Goal: Task Accomplishment & Management: Manage account settings

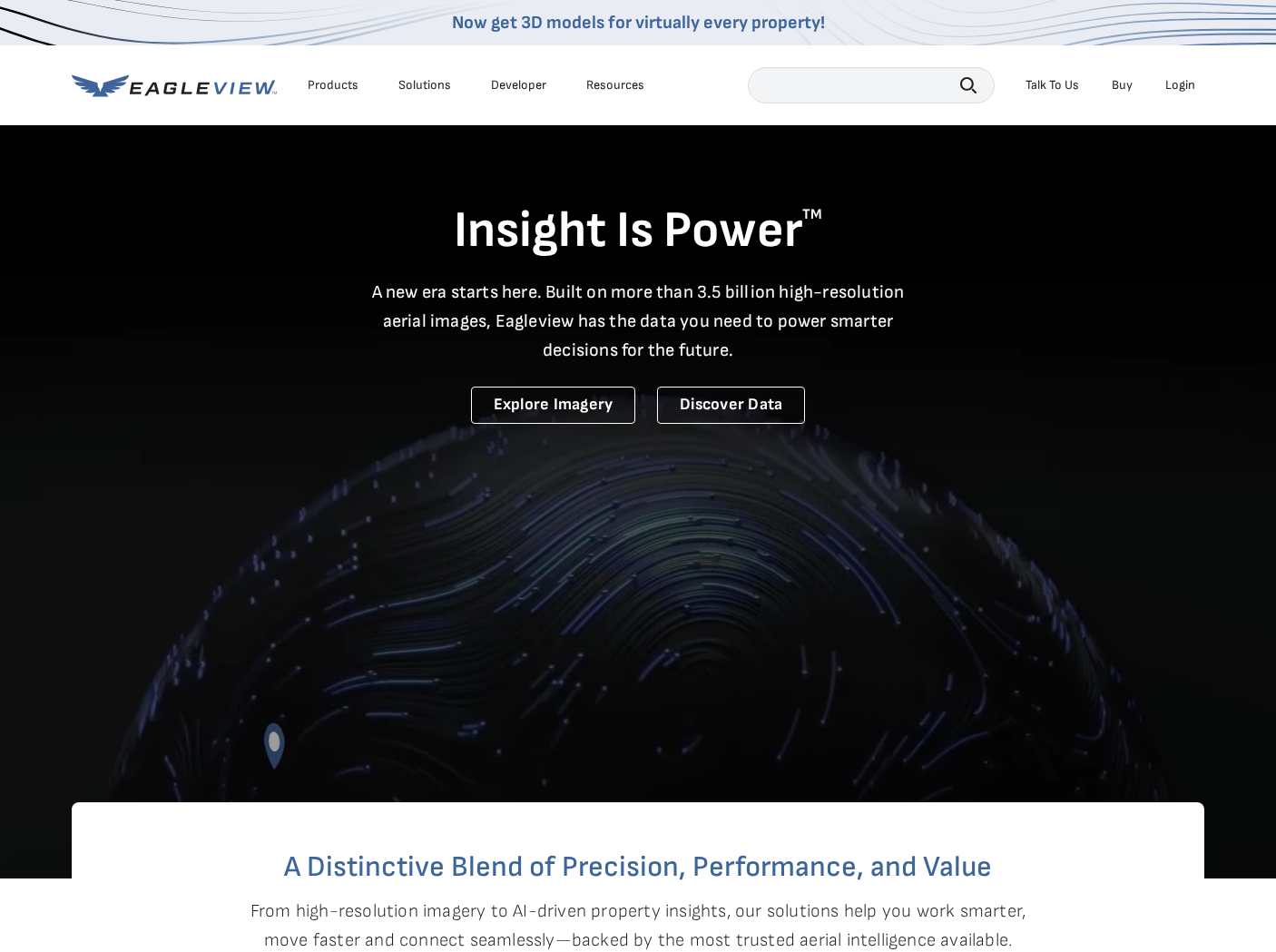
scroll to position [1, 0]
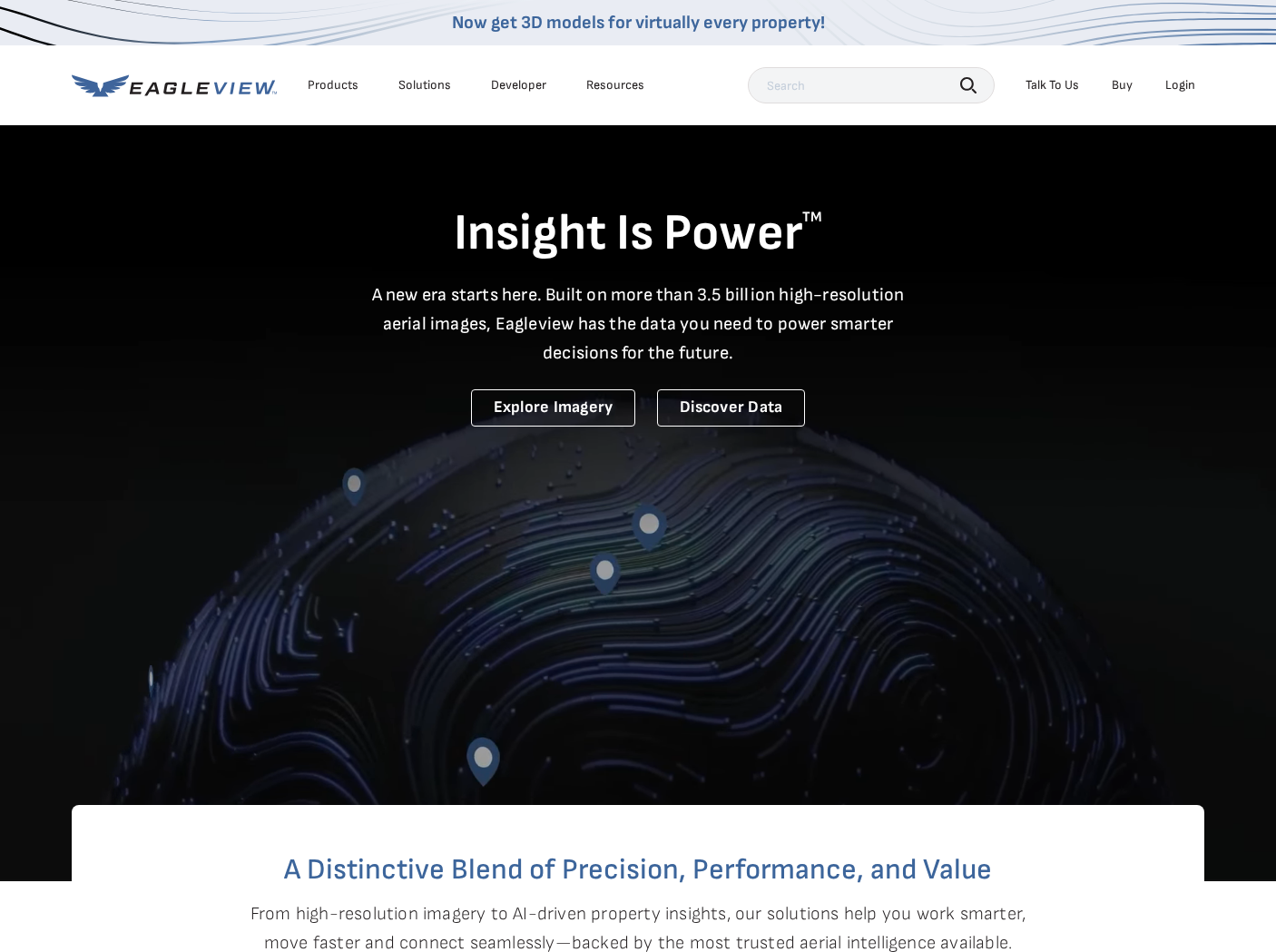
click at [1169, 87] on div "Login" at bounding box center [1180, 85] width 30 height 16
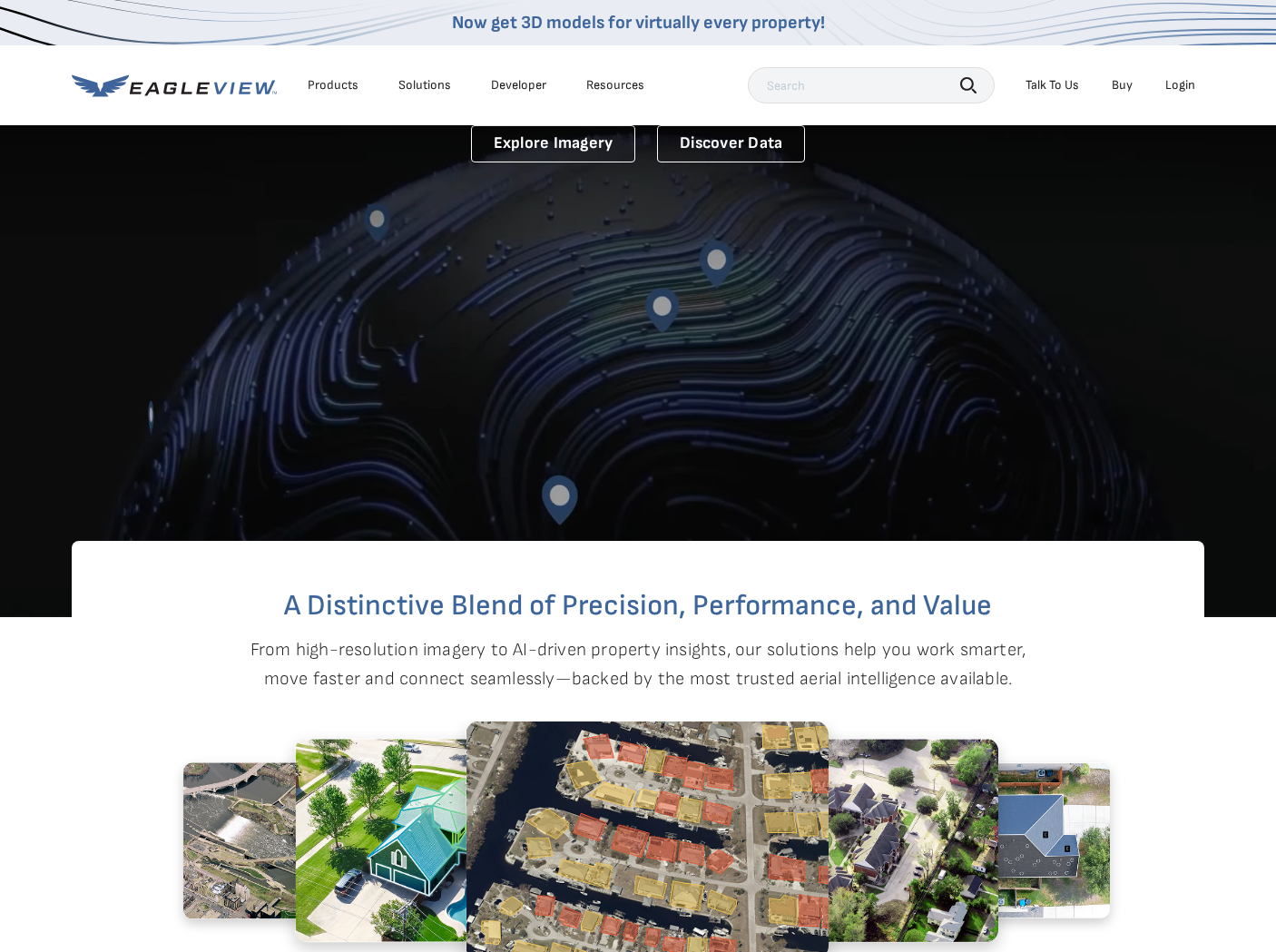
scroll to position [320, 0]
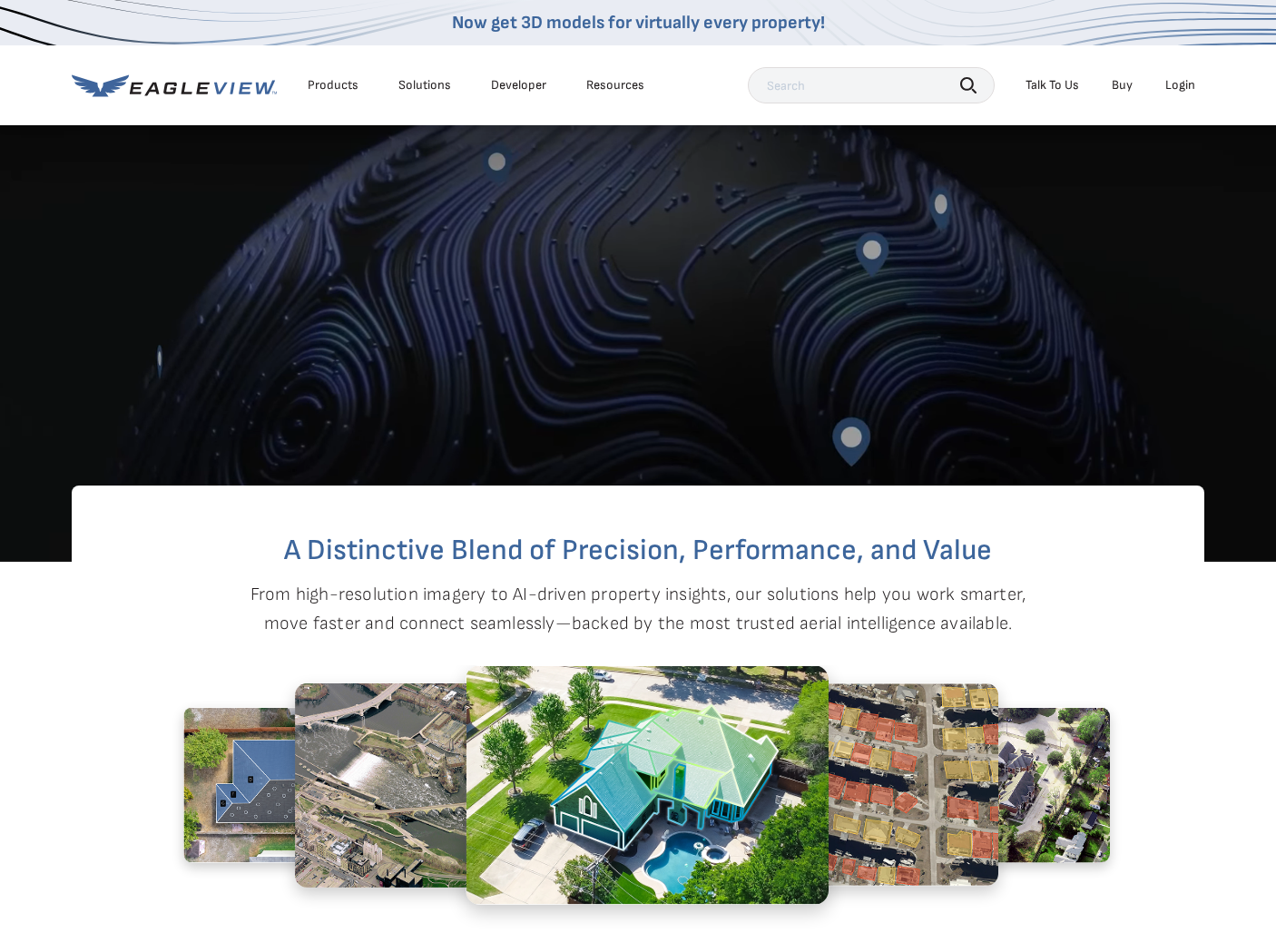
click at [1180, 94] on li "Login" at bounding box center [1181, 85] width 48 height 28
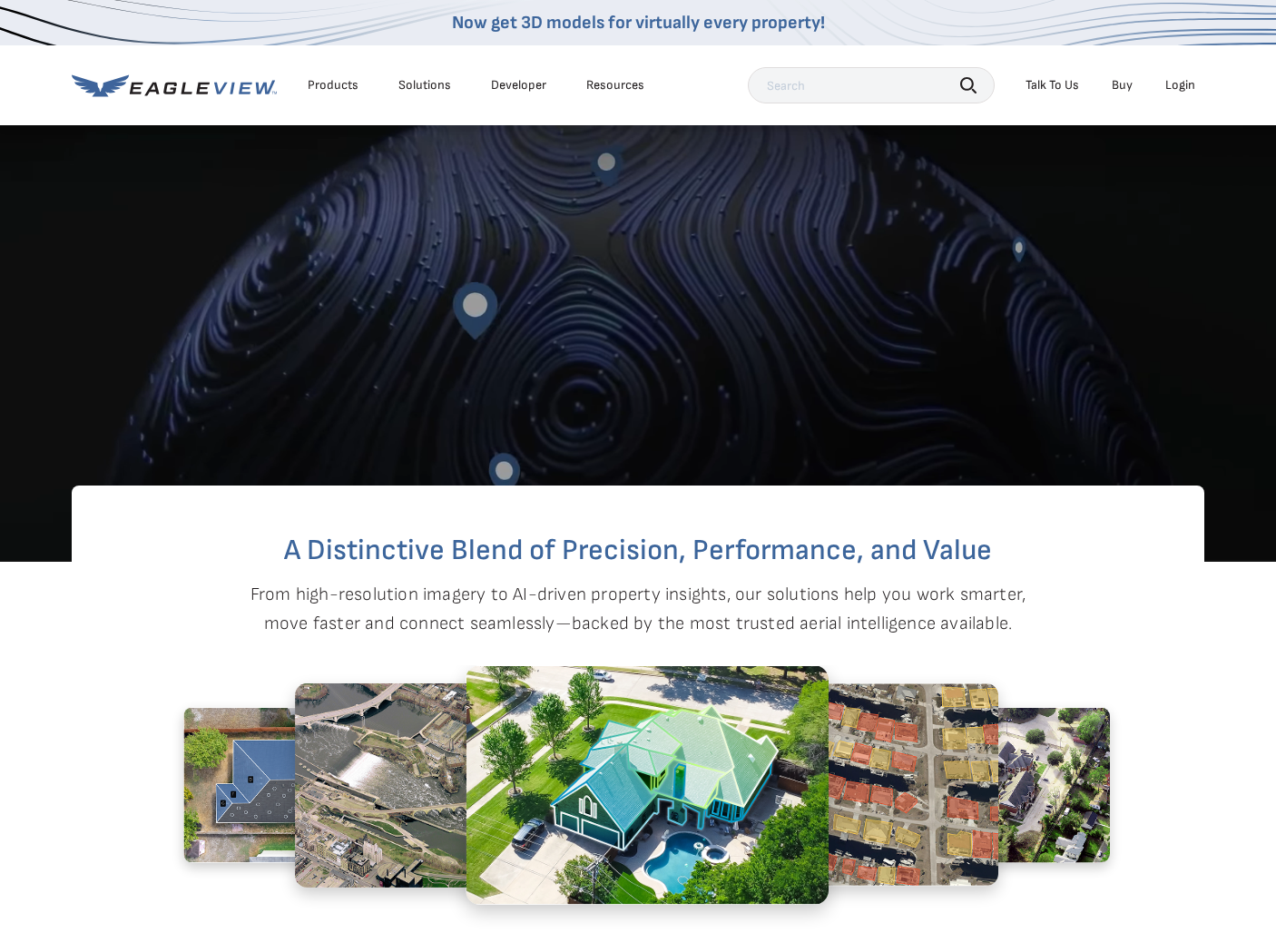
click at [1179, 87] on div "Login" at bounding box center [1180, 85] width 30 height 16
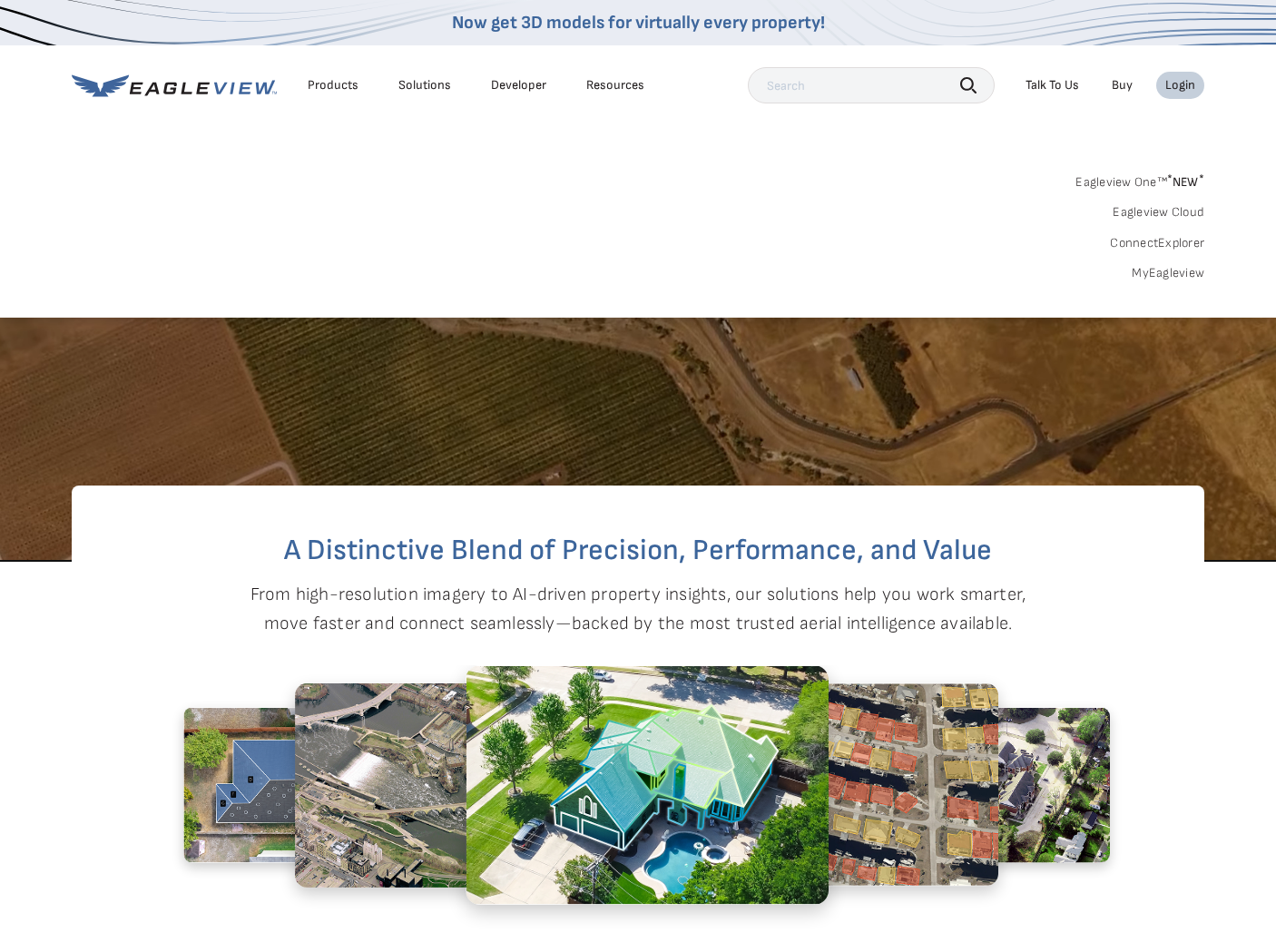
click at [1144, 178] on link "Eagleview One™ * NEW *" at bounding box center [1140, 179] width 129 height 21
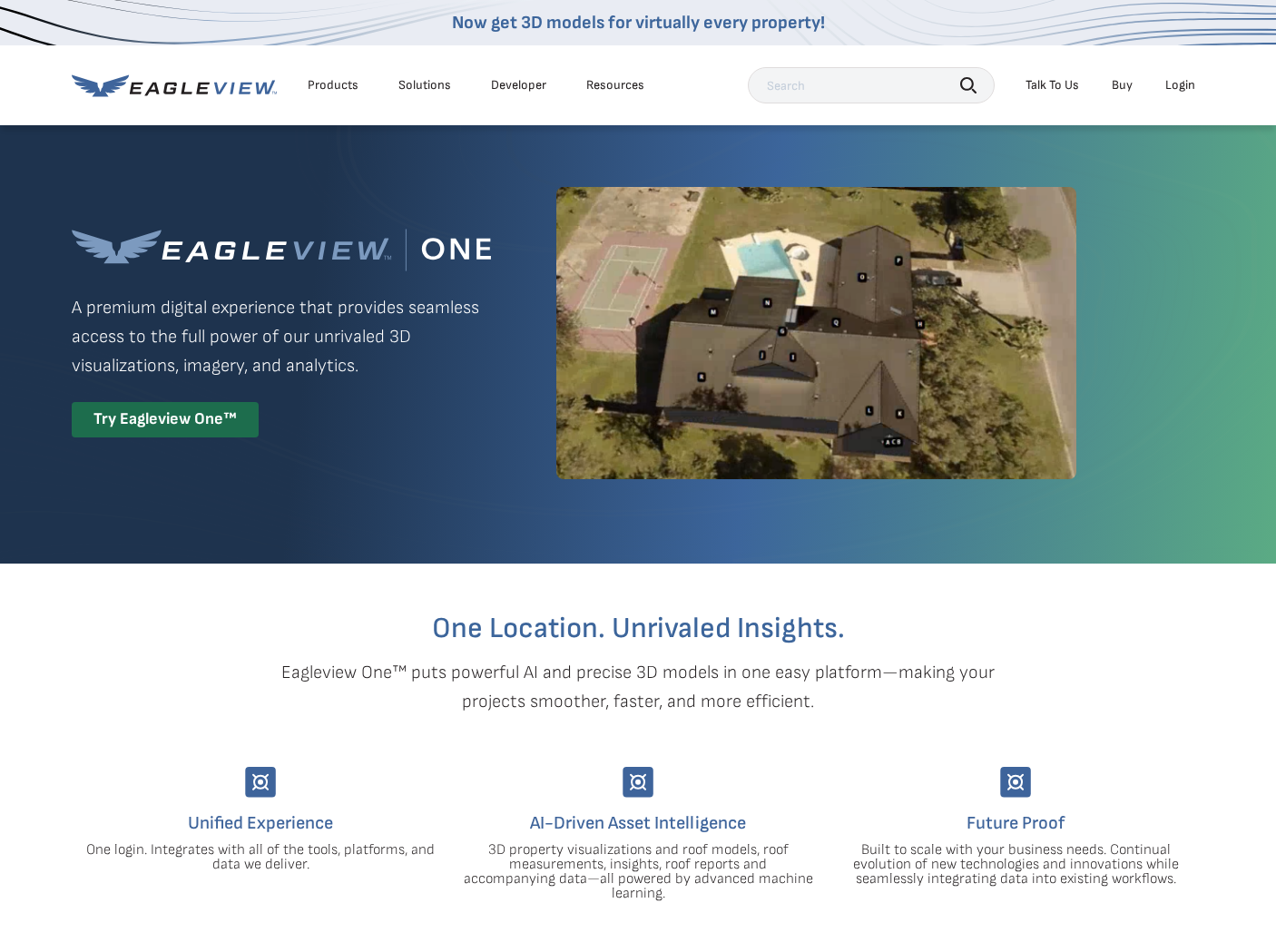
click at [1178, 93] on li "Login" at bounding box center [1181, 85] width 48 height 28
click at [1179, 88] on div "Login" at bounding box center [1180, 85] width 30 height 16
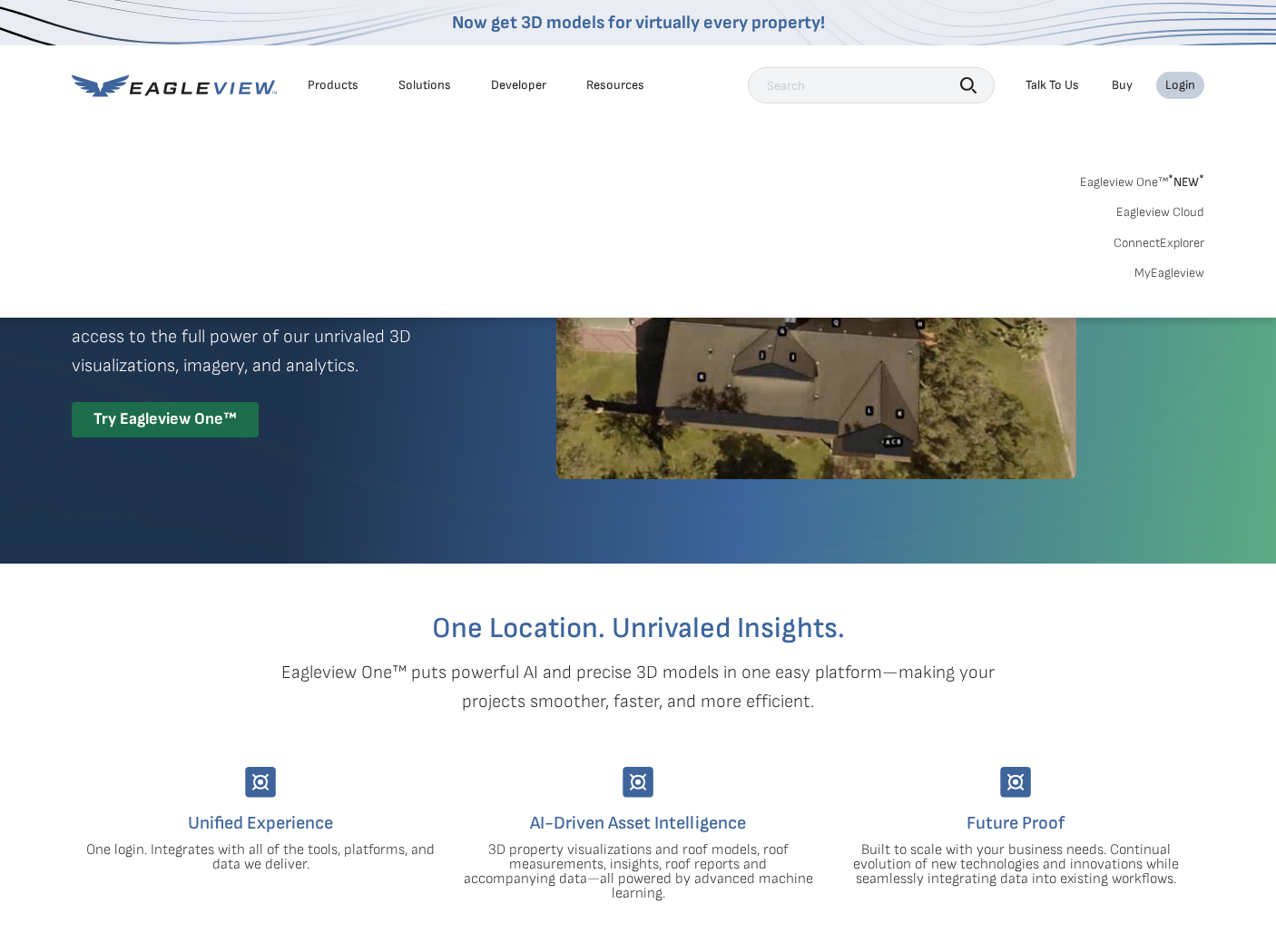
click at [1170, 267] on link "MyEagleview" at bounding box center [1169, 273] width 70 height 16
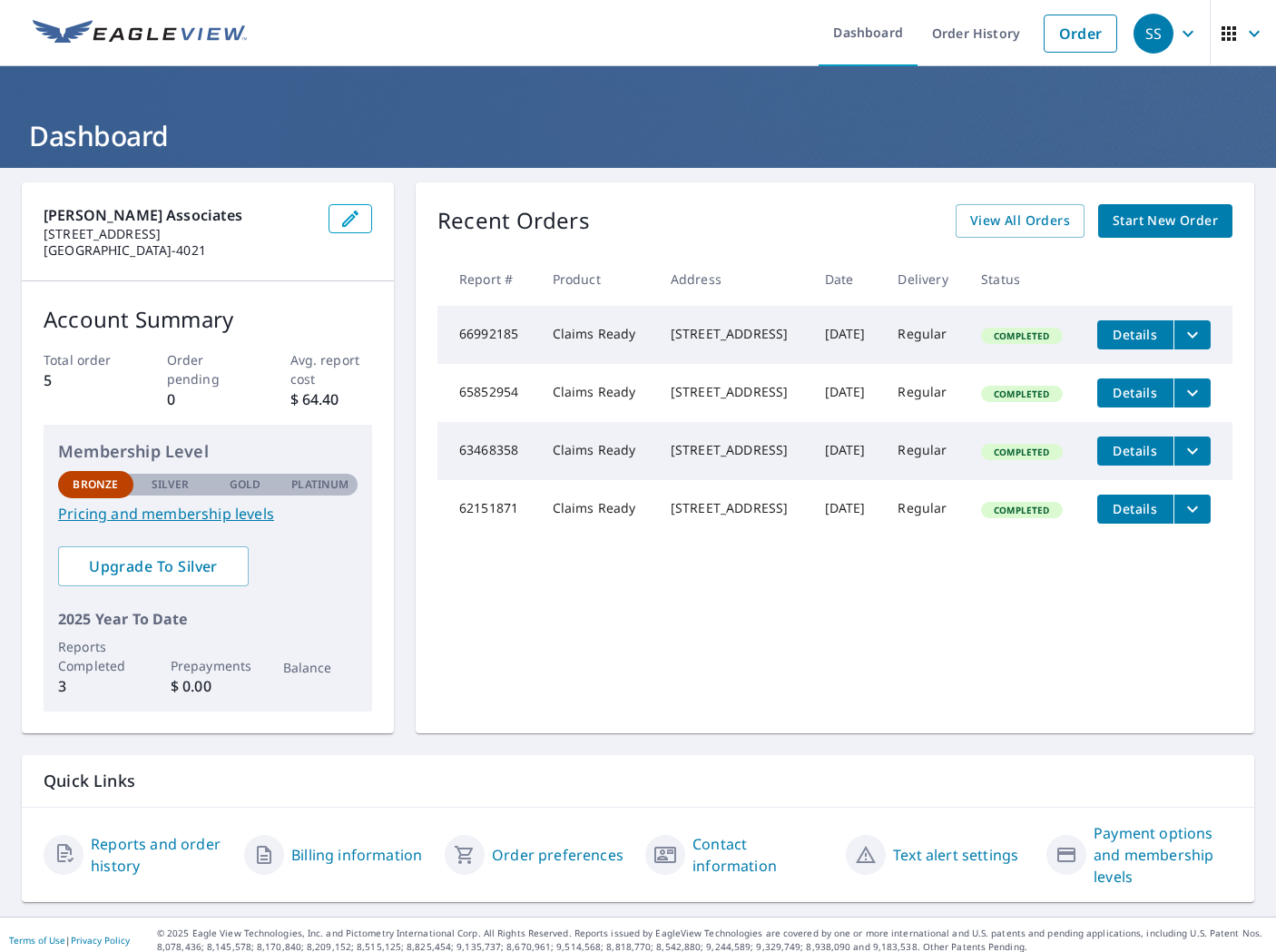
click at [1186, 40] on icon "button" at bounding box center [1188, 33] width 22 height 22
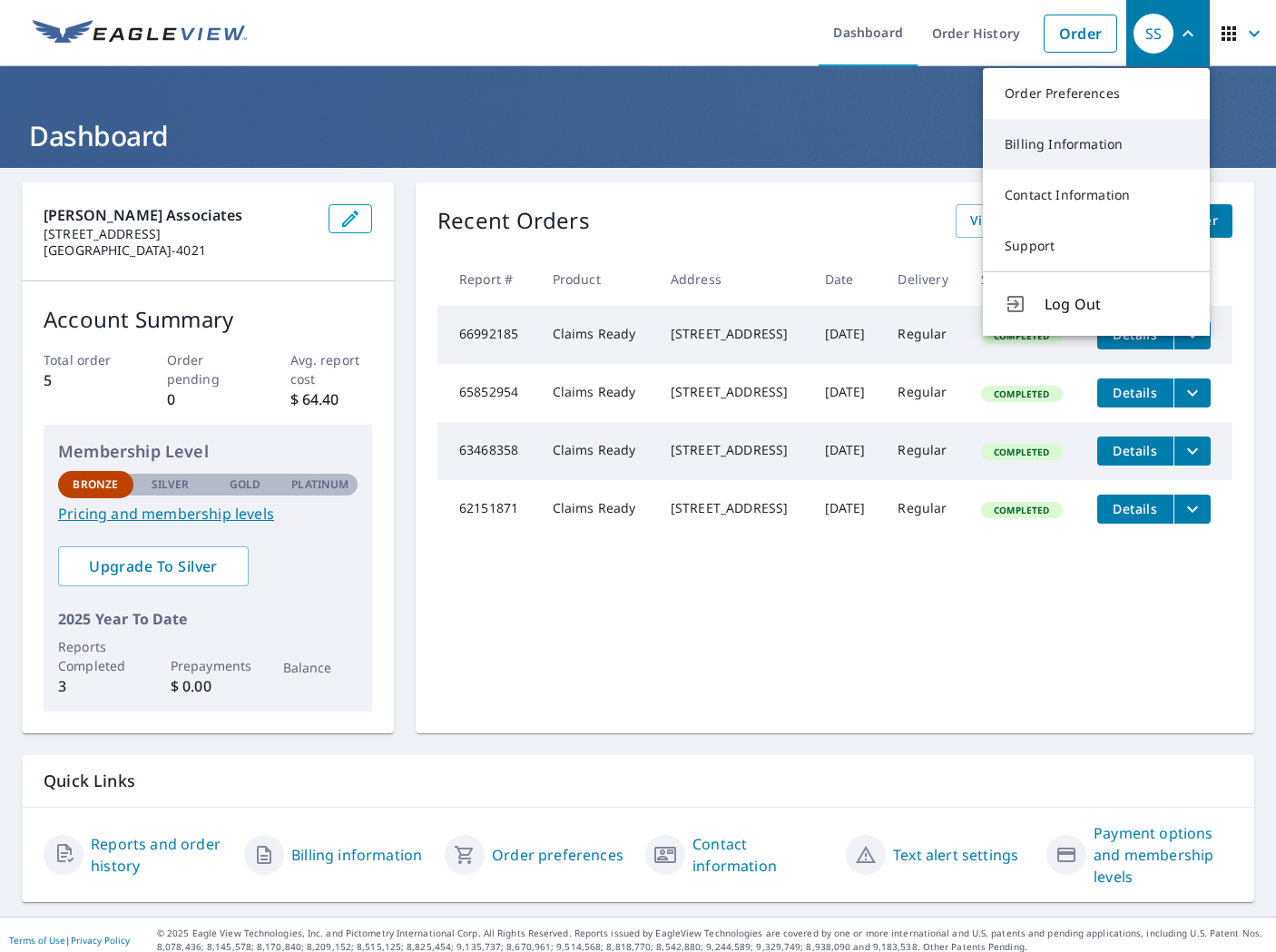
click at [1083, 147] on link "Billing Information" at bounding box center [1097, 144] width 227 height 51
